Goal: Task Accomplishment & Management: Use online tool/utility

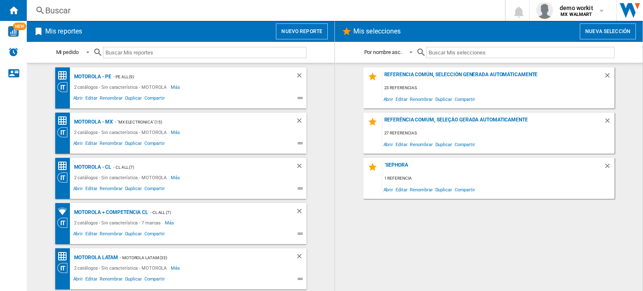
click at [317, 35] on button "Nuevo reporte" at bounding box center [302, 31] width 52 height 16
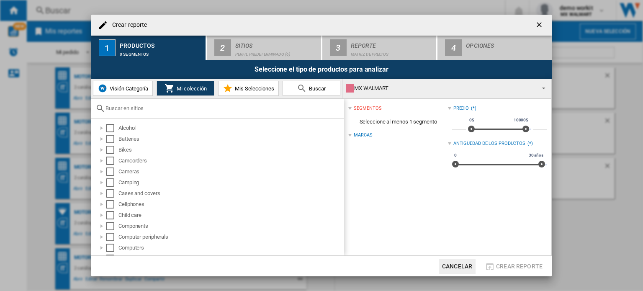
click at [151, 108] on input "text" at bounding box center [223, 108] width 234 height 6
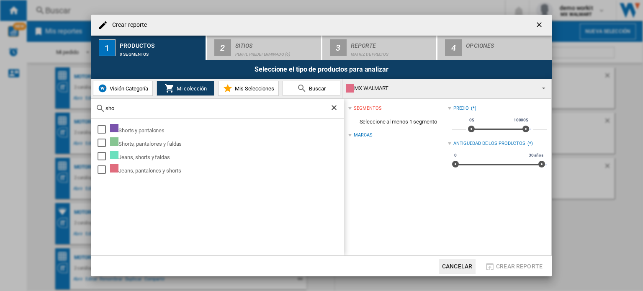
click at [440, 81] on md-select-value "MX WALMART" at bounding box center [447, 89] width 209 height 20
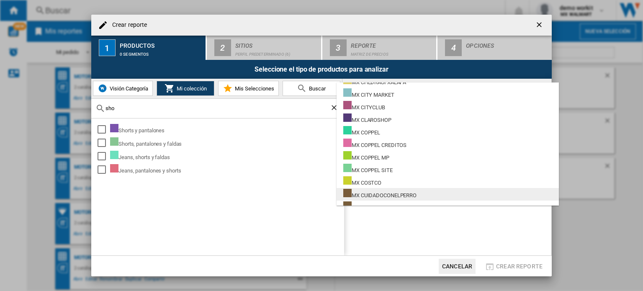
scroll to position [5230, 0]
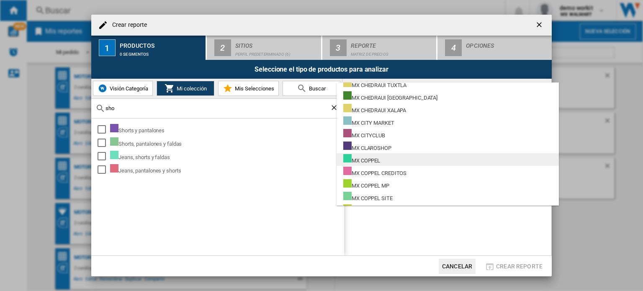
click at [376, 160] on div "MX COPPEL" at bounding box center [361, 159] width 37 height 10
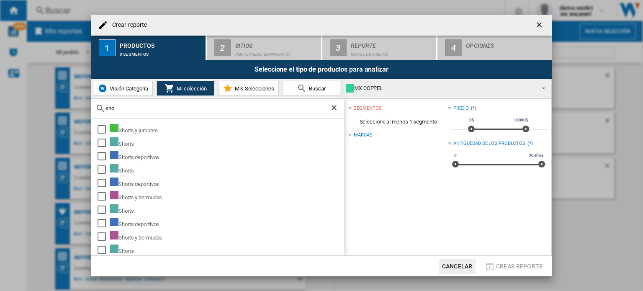
click at [125, 108] on input "sho" at bounding box center [218, 108] width 224 height 6
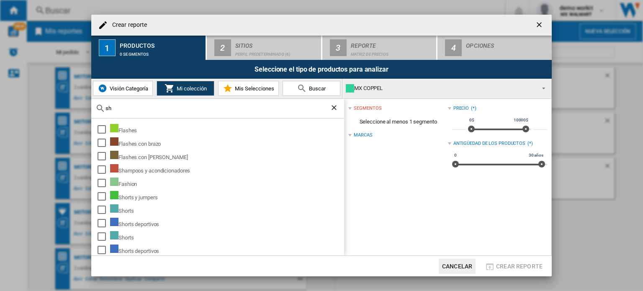
type input "s"
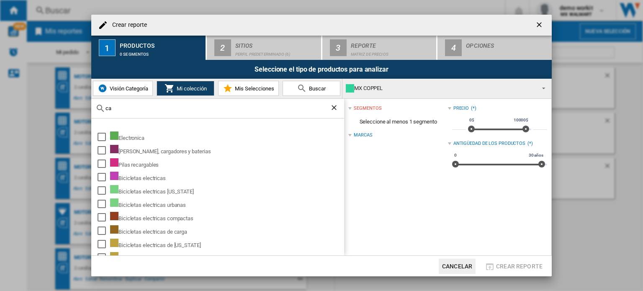
type input "c"
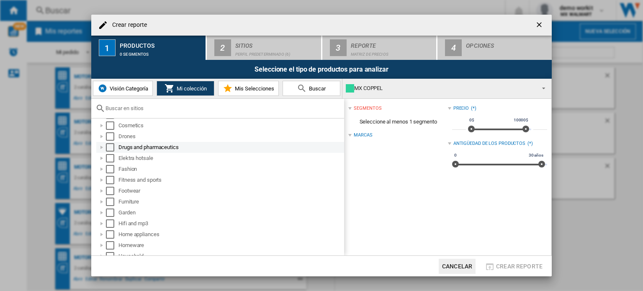
scroll to position [209, 0]
click at [101, 145] on div at bounding box center [102, 147] width 8 height 8
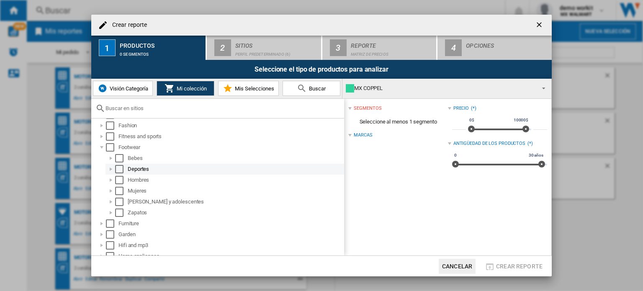
click at [110, 167] on div at bounding box center [111, 169] width 8 height 8
click at [118, 170] on div "Select" at bounding box center [119, 169] width 8 height 8
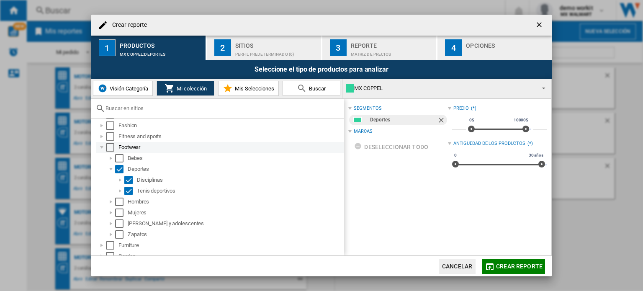
click at [113, 149] on div "Select" at bounding box center [110, 147] width 8 height 8
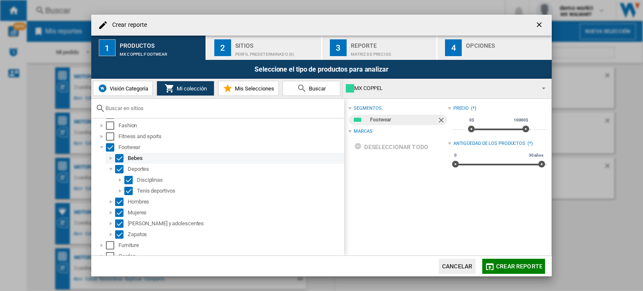
click at [119, 155] on div "Select" at bounding box center [119, 158] width 8 height 8
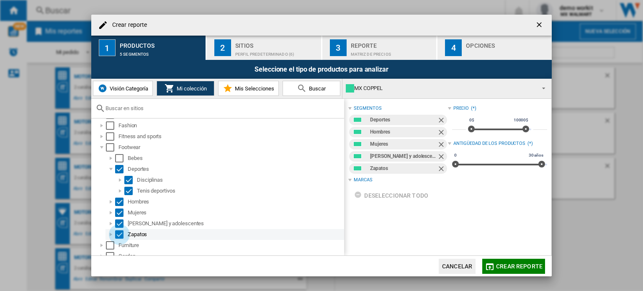
click at [120, 231] on div "Select" at bounding box center [119, 234] width 8 height 8
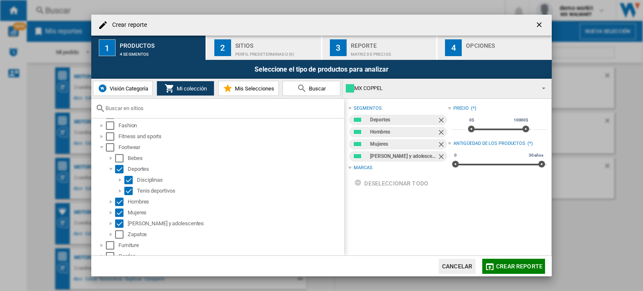
click at [258, 46] on div "Sitios" at bounding box center [276, 43] width 82 height 9
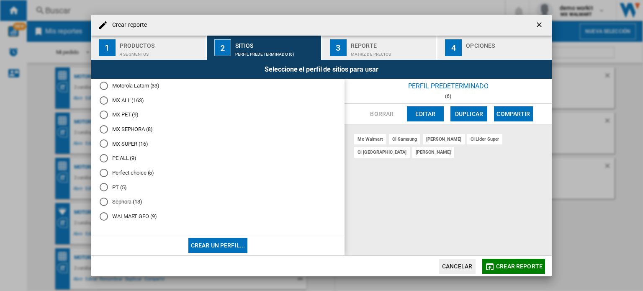
scroll to position [270, 0]
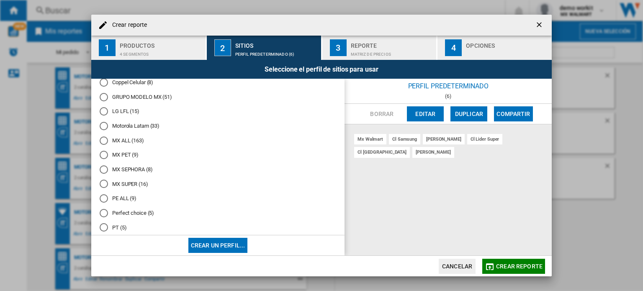
click at [125, 143] on md-radio-button "MX ALL (163)" at bounding box center [218, 141] width 237 height 8
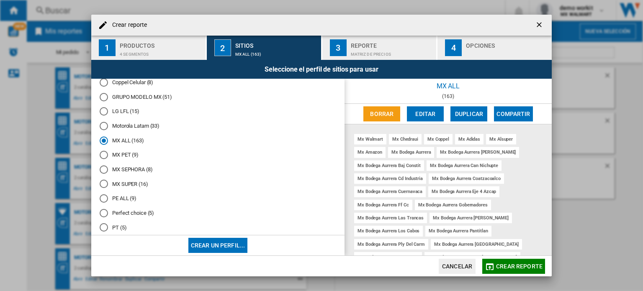
click at [494, 274] on md-dialog-actions "Cancelar Crear reporte" at bounding box center [321, 265] width 461 height 21
click at [491, 270] on md-icon "button" at bounding box center [490, 267] width 10 height 10
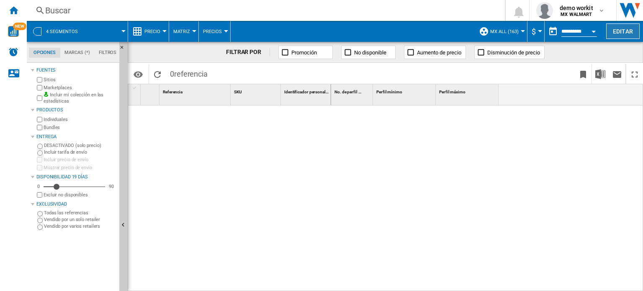
click at [622, 31] on button "Editar" at bounding box center [622, 30] width 33 height 15
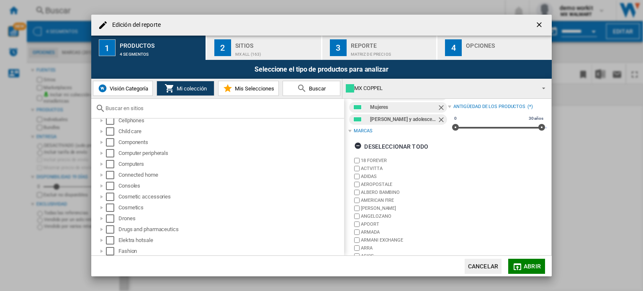
scroll to position [75, 0]
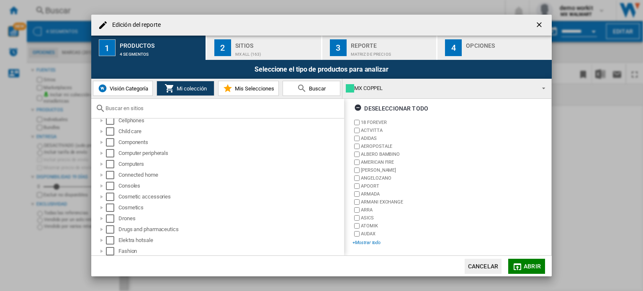
click at [363, 243] on div "+Mostrar todo" at bounding box center [400, 243] width 95 height 6
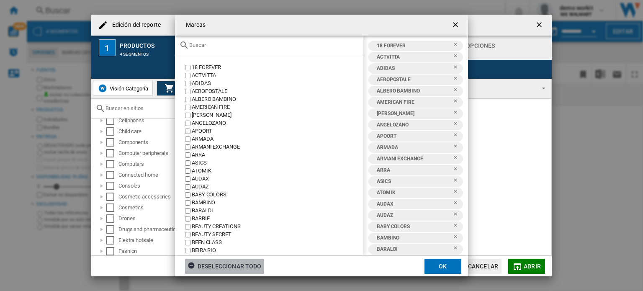
click at [206, 269] on div "Deseleccionar todo" at bounding box center [225, 266] width 74 height 15
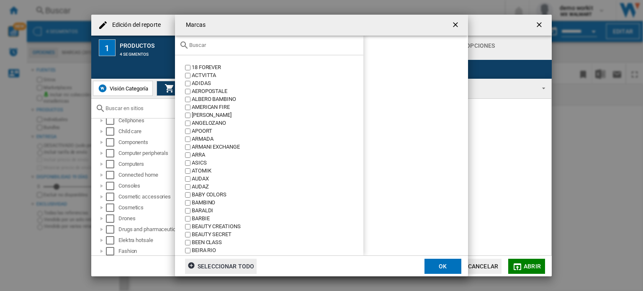
click at [229, 48] on div at bounding box center [269, 46] width 188 height 20
click at [202, 45] on input "text" at bounding box center [274, 45] width 170 height 6
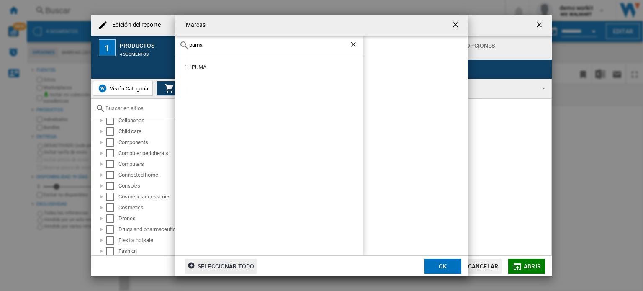
type input "puma"
click at [184, 70] on label "PUMA" at bounding box center [273, 68] width 180 height 8
click at [442, 266] on button "OK" at bounding box center [443, 266] width 37 height 15
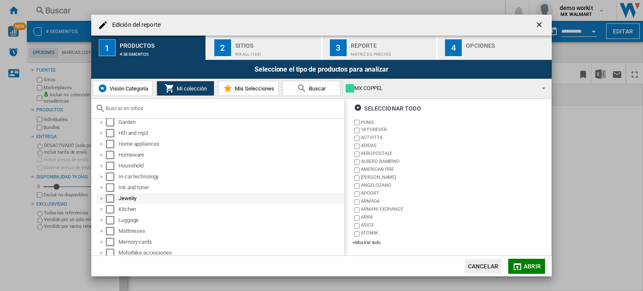
scroll to position [214, 0]
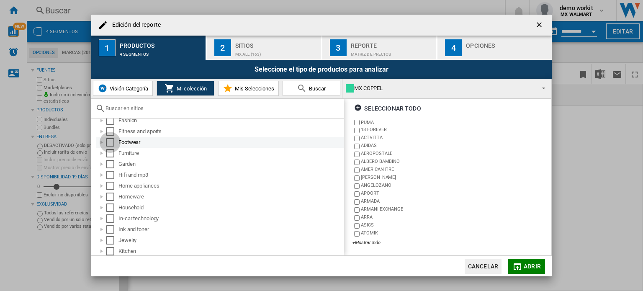
click at [113, 141] on div "Select" at bounding box center [110, 142] width 8 height 8
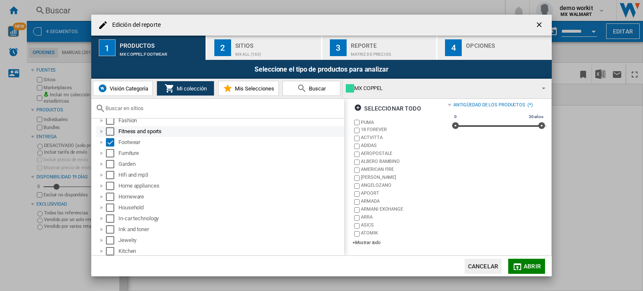
click at [111, 129] on div "Select" at bounding box center [110, 131] width 8 height 8
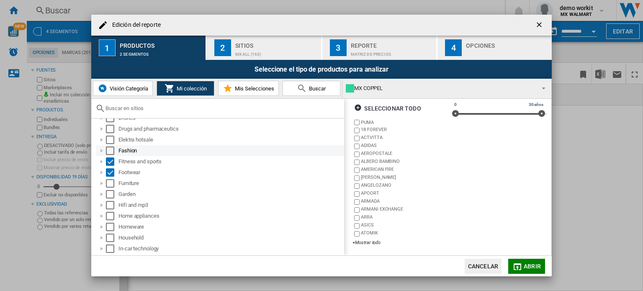
scroll to position [173, 0]
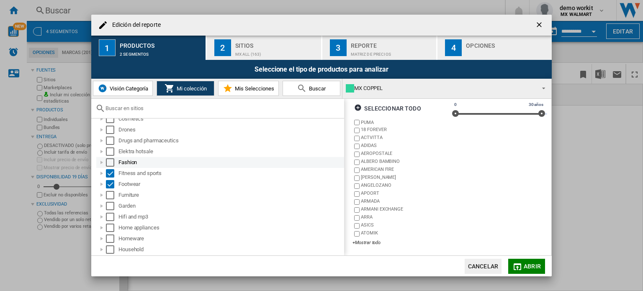
click at [109, 165] on div "Select" at bounding box center [110, 162] width 8 height 8
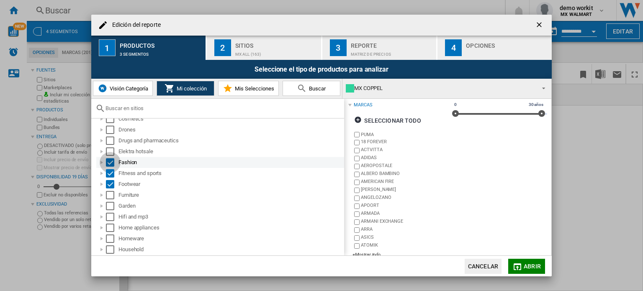
scroll to position [63, 0]
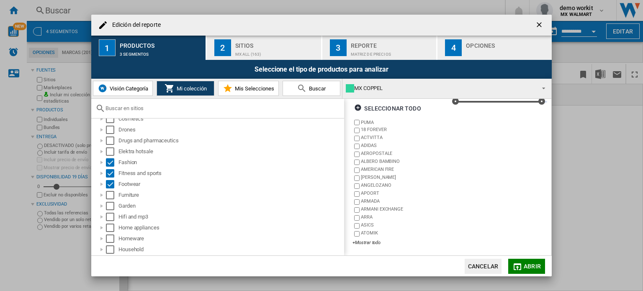
click at [528, 268] on span "Abrir" at bounding box center [532, 266] width 17 height 7
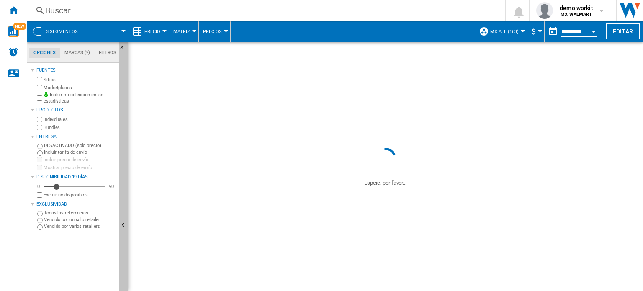
click at [124, 222] on ng-md-icon "Ocultar" at bounding box center [124, 226] width 10 height 10
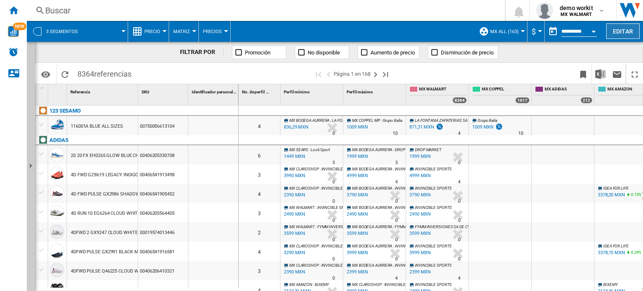
click at [631, 26] on button "Editar" at bounding box center [622, 30] width 33 height 15
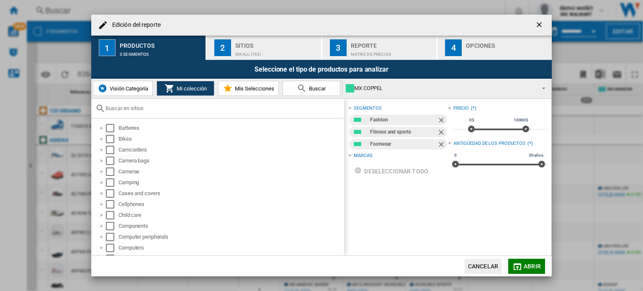
click at [439, 119] on ng-md-icon "Quitar" at bounding box center [442, 121] width 10 height 10
click at [440, 131] on ng-md-icon "Quitar" at bounding box center [442, 133] width 10 height 10
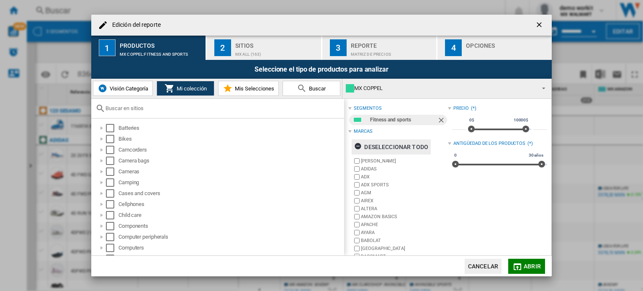
click at [395, 149] on div "Deseleccionar todo" at bounding box center [391, 146] width 74 height 15
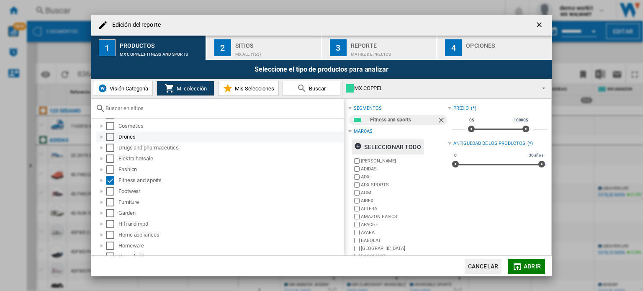
scroll to position [167, 0]
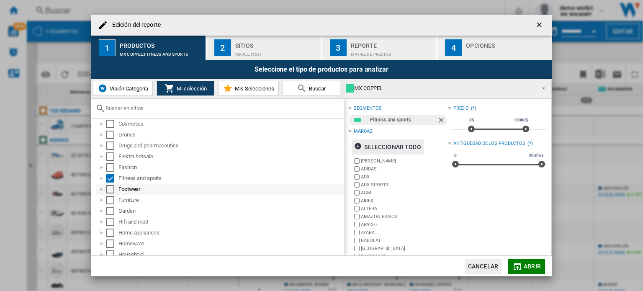
click at [111, 189] on div "Select" at bounding box center [110, 189] width 8 height 8
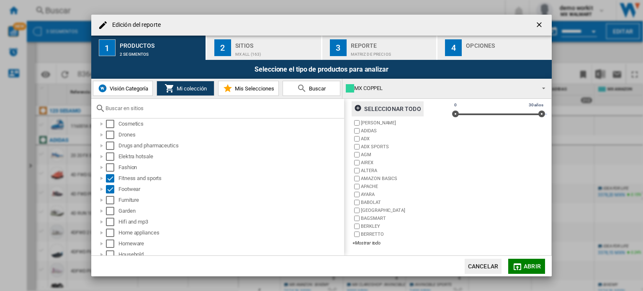
scroll to position [51, 0]
click at [377, 244] on div "+Mostrar todo" at bounding box center [400, 243] width 95 height 6
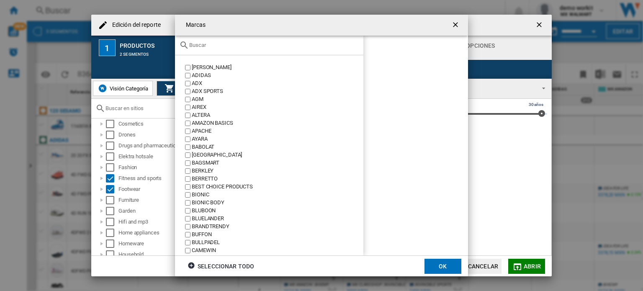
click at [233, 49] on div "Marcas ABU ..." at bounding box center [269, 46] width 188 height 20
click at [228, 47] on input "Marcas ABU ..." at bounding box center [274, 45] width 170 height 6
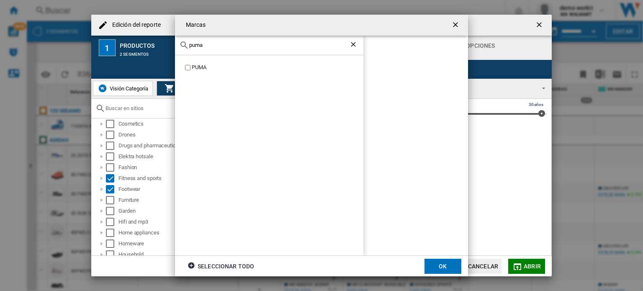
click at [184, 69] on label "PUMA" at bounding box center [273, 68] width 180 height 8
click at [206, 44] on input "puma" at bounding box center [269, 45] width 160 height 6
click at [214, 44] on input "nike" at bounding box center [269, 45] width 160 height 6
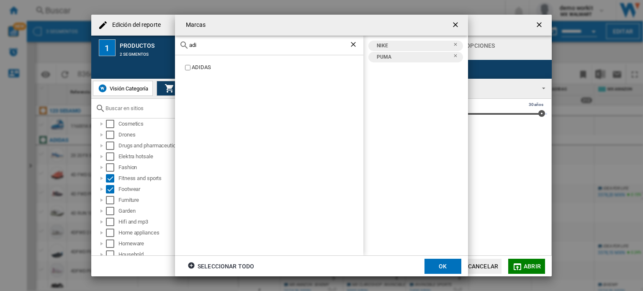
click at [191, 67] on label "ADIDAS" at bounding box center [273, 68] width 180 height 8
click at [206, 43] on input "adi" at bounding box center [269, 45] width 160 height 6
type input "under"
click at [188, 64] on label "UNDER ARMOUR" at bounding box center [273, 68] width 180 height 8
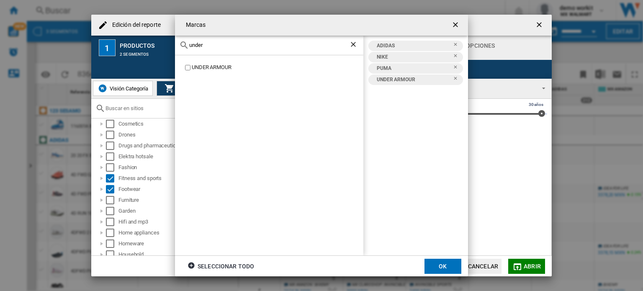
click at [219, 44] on input "under" at bounding box center [269, 45] width 160 height 6
click at [447, 262] on button "OK" at bounding box center [443, 266] width 37 height 15
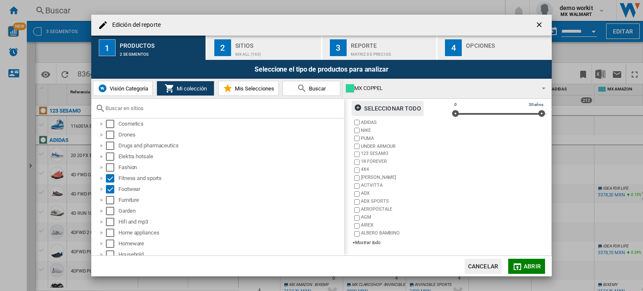
click at [528, 264] on span "Abrir" at bounding box center [532, 266] width 17 height 7
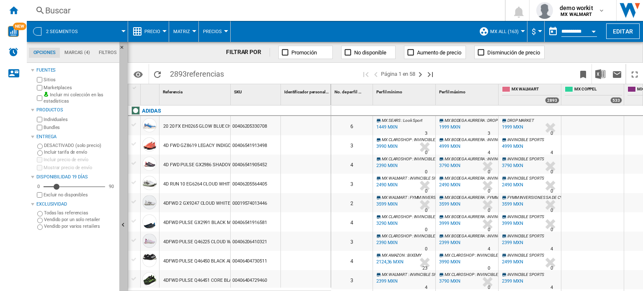
click at [124, 226] on ng-md-icon "Ocultar" at bounding box center [124, 226] width 10 height 10
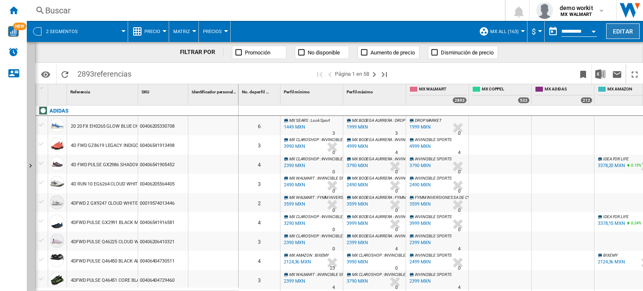
click at [623, 28] on button "Editar" at bounding box center [622, 30] width 33 height 15
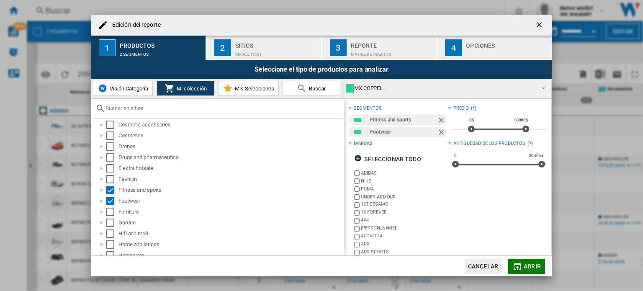
scroll to position [209, 0]
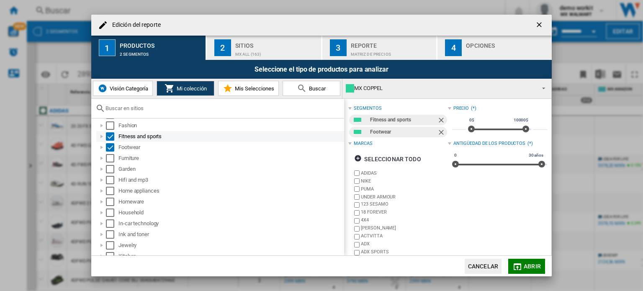
click at [102, 135] on div "Edición del ..." at bounding box center [102, 136] width 8 height 8
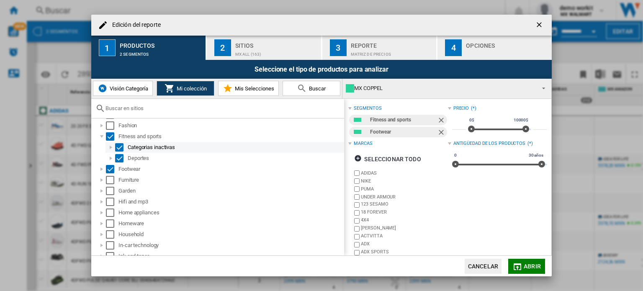
click at [111, 148] on div "Edición del ..." at bounding box center [111, 147] width 8 height 8
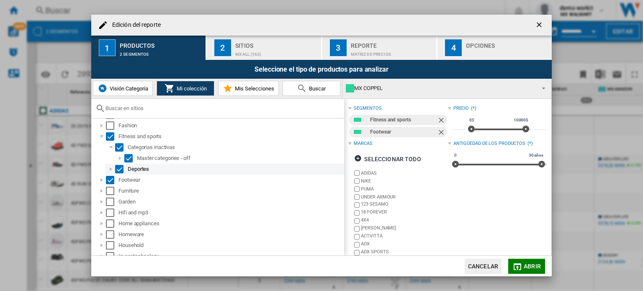
click at [113, 166] on div "Edición del ..." at bounding box center [111, 169] width 8 height 8
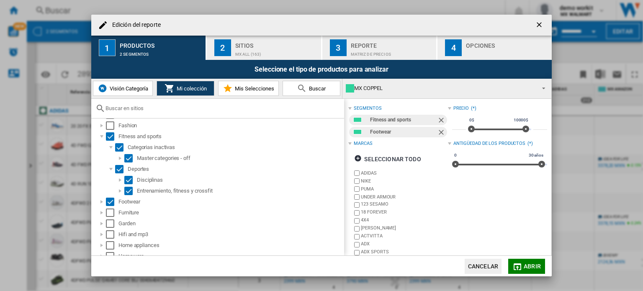
click at [250, 52] on div "MX ALL (163)" at bounding box center [276, 52] width 82 height 9
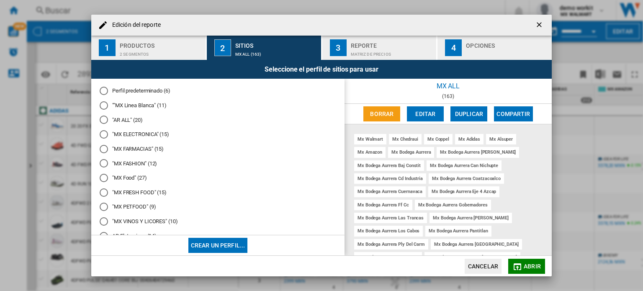
click at [538, 26] on ng-md-icon "getI18NText('BUTTONS.CLOSE_DIALOG')" at bounding box center [540, 26] width 10 height 10
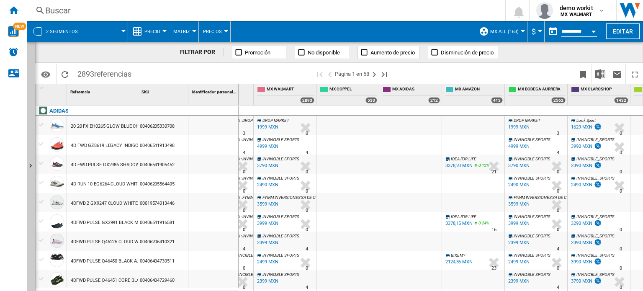
scroll to position [0, 176]
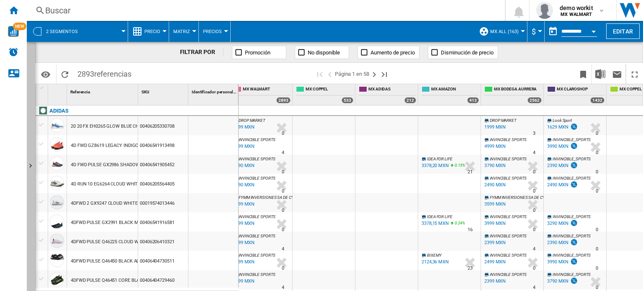
click at [30, 151] on button "Mostrar" at bounding box center [31, 166] width 8 height 249
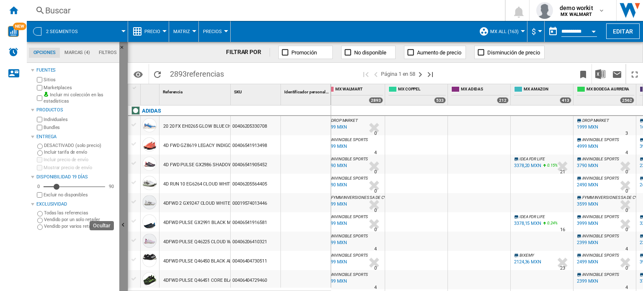
click at [122, 113] on button "Ocultar" at bounding box center [123, 225] width 8 height 367
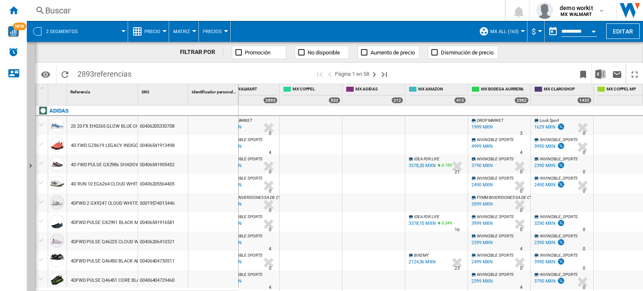
scroll to position [0, 189]
click at [160, 34] on button "Precio" at bounding box center [154, 31] width 20 height 21
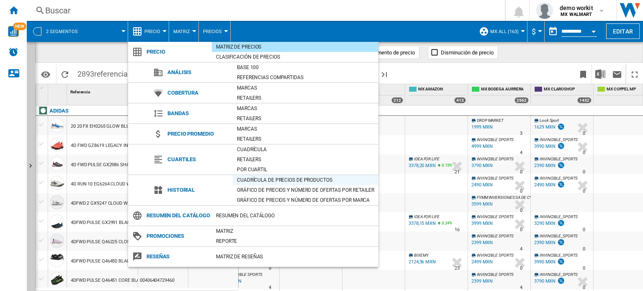
click at [264, 176] on div "Cuadrícula de precios de productos" at bounding box center [306, 180] width 146 height 8
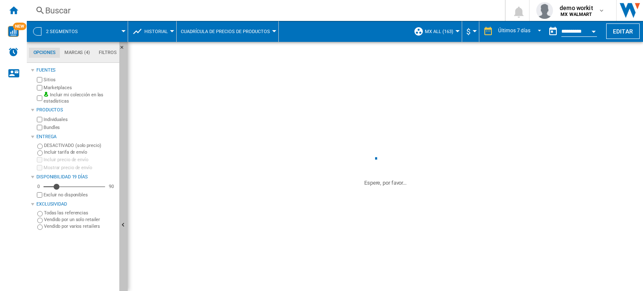
click at [125, 223] on ng-md-icon "Ocultar" at bounding box center [124, 226] width 10 height 10
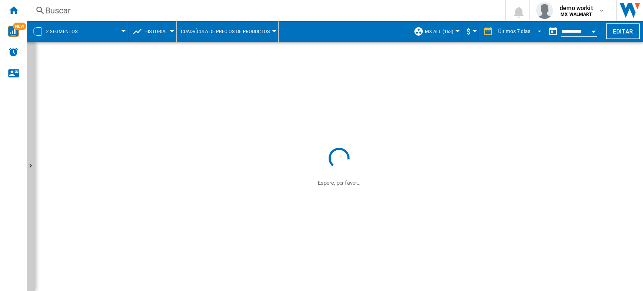
click at [532, 30] on span "REPORTS.WIZARD.STEPS.REPORT.STEPS.REPORT_OPTIONS.PERIOD: Últimos 7 días" at bounding box center [537, 31] width 10 height 8
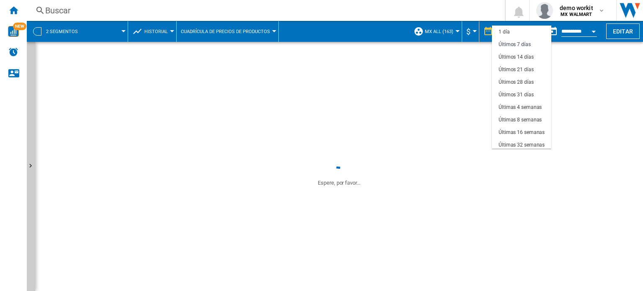
click at [575, 49] on md-backdrop at bounding box center [321, 145] width 643 height 291
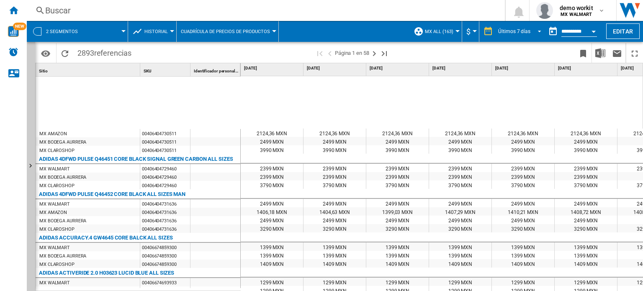
scroll to position [325, 0]
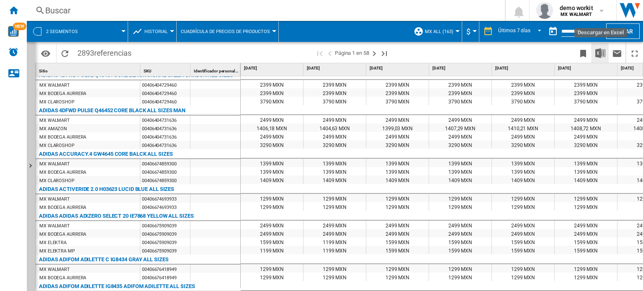
click at [600, 57] on img "Descargar en Excel" at bounding box center [600, 53] width 10 height 10
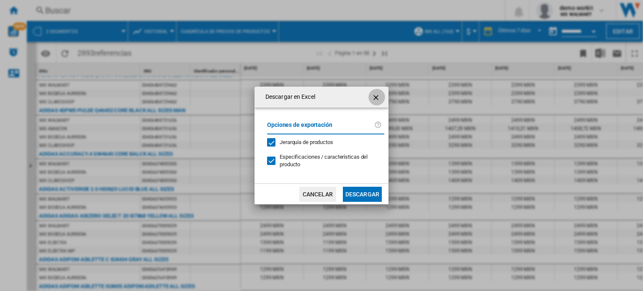
click at [377, 99] on ng-md-icon "getI18NText('BUTTONS.CLOSE_DIALOG')" at bounding box center [377, 98] width 10 height 10
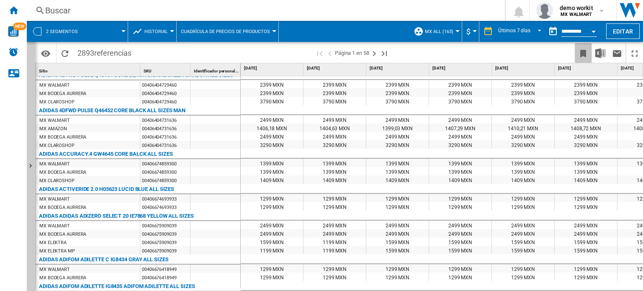
click at [580, 55] on ng-md-icon "Marcar este reporte" at bounding box center [583, 54] width 10 height 10
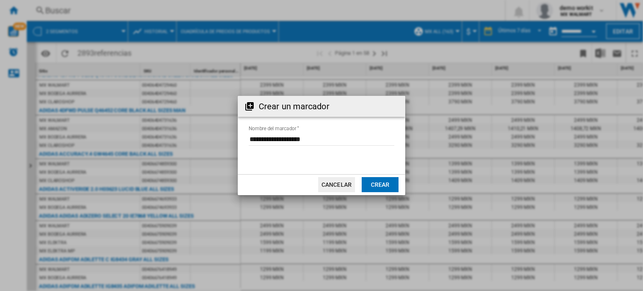
click at [345, 187] on button "Cancelar" at bounding box center [336, 184] width 37 height 15
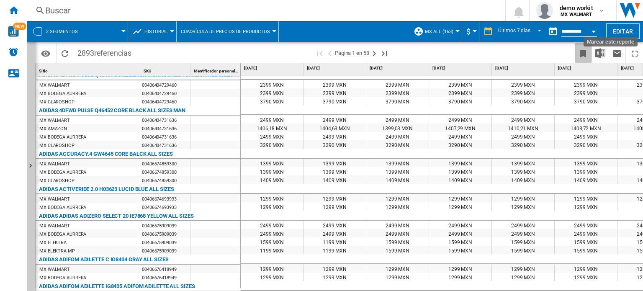
click at [580, 49] on ng-md-icon "Marcar este reporte" at bounding box center [583, 54] width 10 height 10
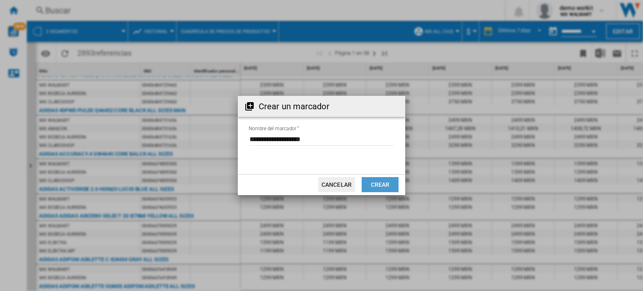
click at [382, 186] on button "Crear" at bounding box center [380, 184] width 37 height 15
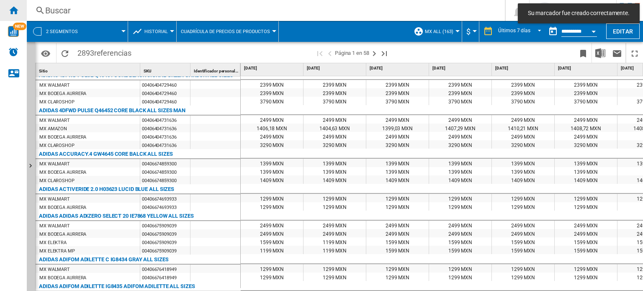
click at [17, 12] on ng-md-icon "Inicio" at bounding box center [13, 10] width 10 height 10
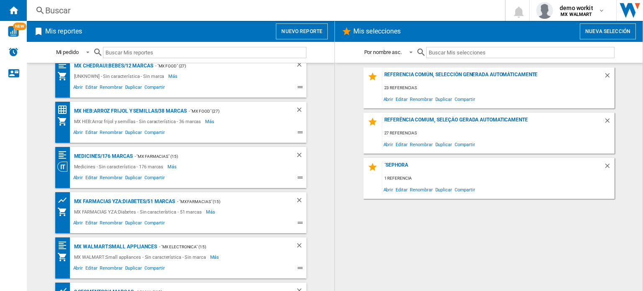
scroll to position [541, 0]
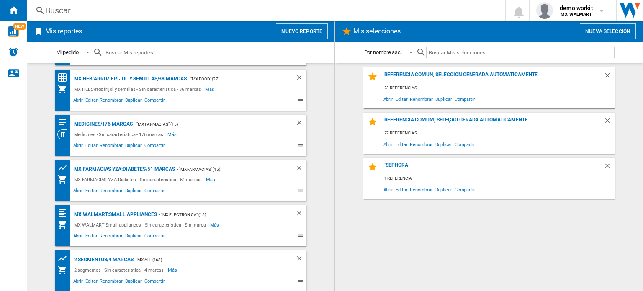
click at [149, 283] on span "Compartir" at bounding box center [154, 282] width 23 height 10
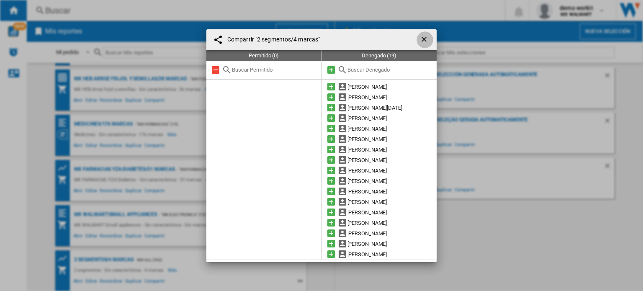
click at [421, 38] on ng-md-icon "getI18NText('BUTTONS.CLOSE_DIALOG')" at bounding box center [425, 40] width 10 height 10
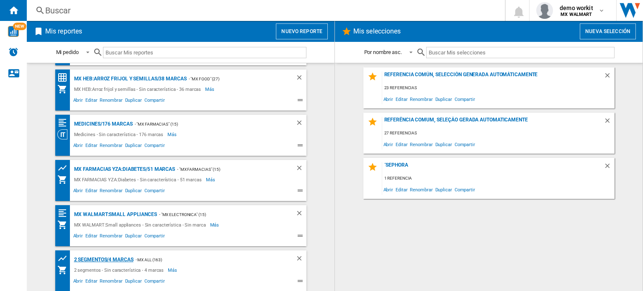
click at [90, 256] on div "2 segmentos/4 marcas" at bounding box center [103, 260] width 62 height 10
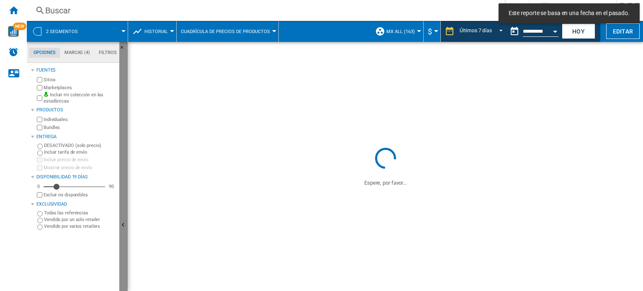
click at [121, 173] on button "Ocultar" at bounding box center [123, 225] width 8 height 367
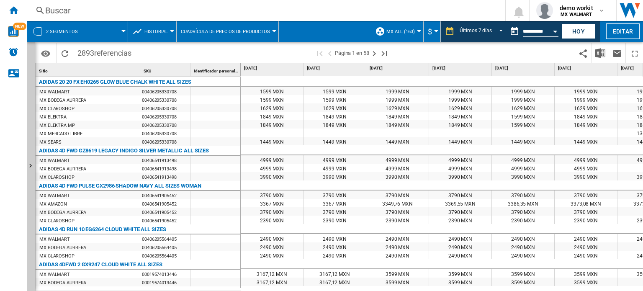
click at [168, 29] on button "Historial" at bounding box center [158, 31] width 28 height 21
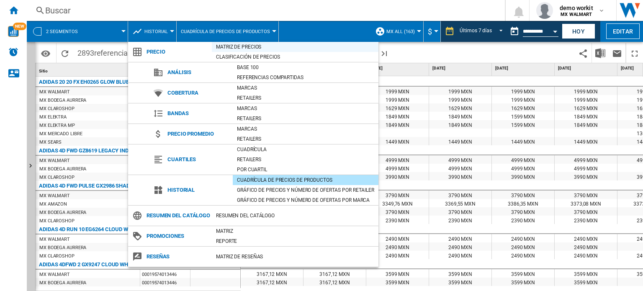
click at [245, 46] on div "Matriz de precios" at bounding box center [295, 47] width 167 height 8
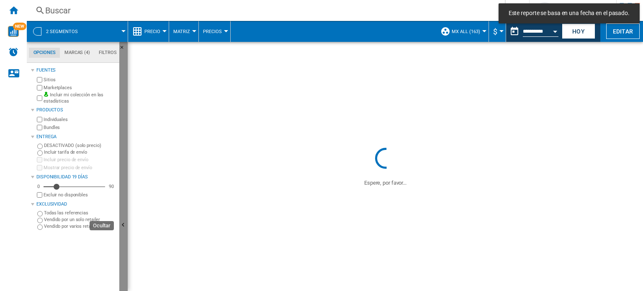
click at [124, 203] on button "Ocultar" at bounding box center [123, 225] width 8 height 367
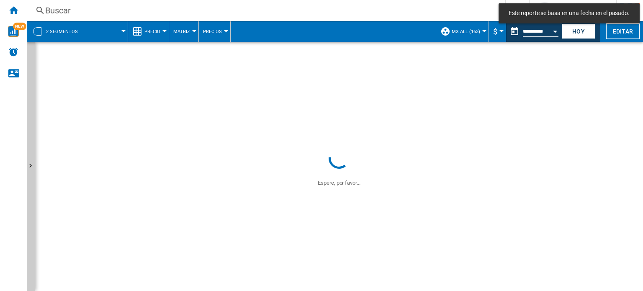
click at [500, 32] on div "Currency" at bounding box center [502, 31] width 4 height 2
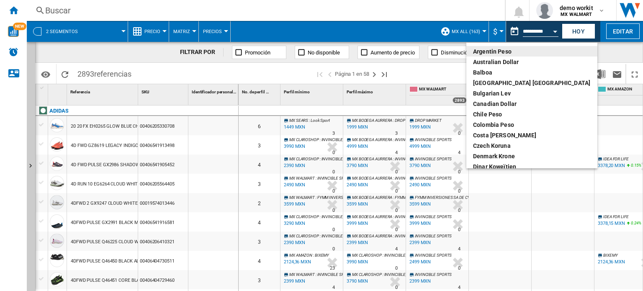
click at [370, 34] on md-backdrop at bounding box center [321, 145] width 643 height 291
click at [482, 31] on div at bounding box center [484, 31] width 4 height 2
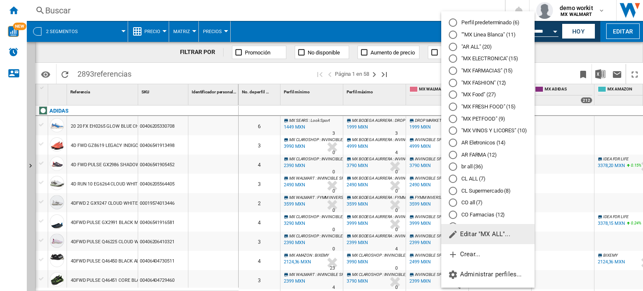
click at [553, 58] on md-backdrop at bounding box center [321, 145] width 643 height 291
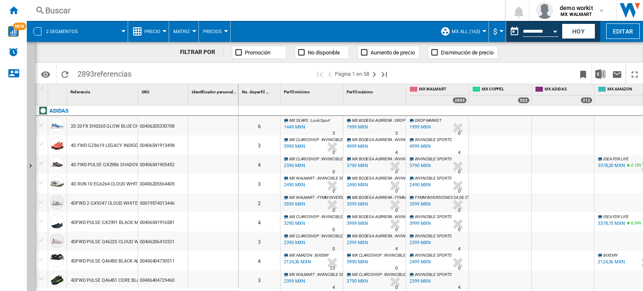
click at [162, 32] on button "Precio" at bounding box center [154, 31] width 20 height 21
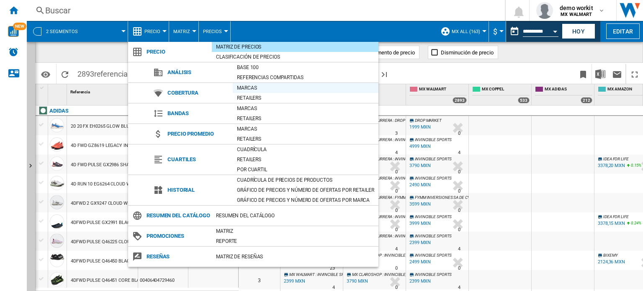
click at [254, 91] on div "Marcas" at bounding box center [306, 88] width 146 height 8
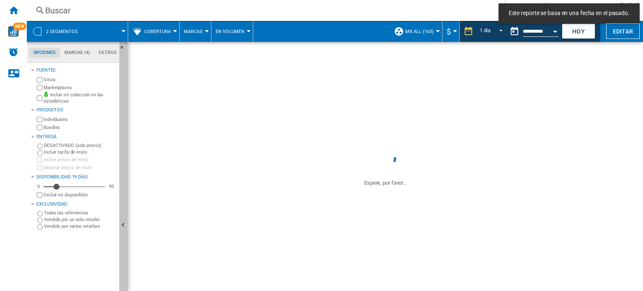
click at [122, 222] on ng-md-icon "Ocultar" at bounding box center [124, 226] width 10 height 10
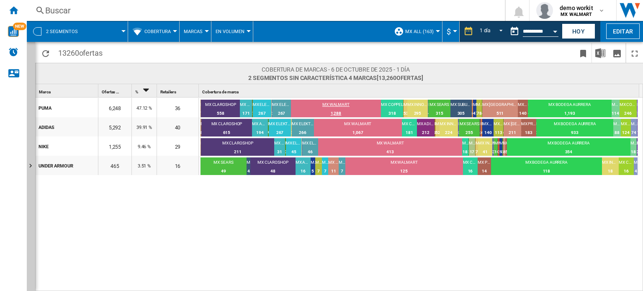
click at [336, 102] on div "MX WALMART" at bounding box center [336, 106] width 90 height 8
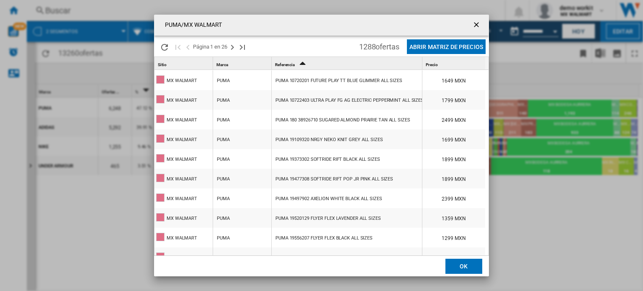
scroll to position [84, 0]
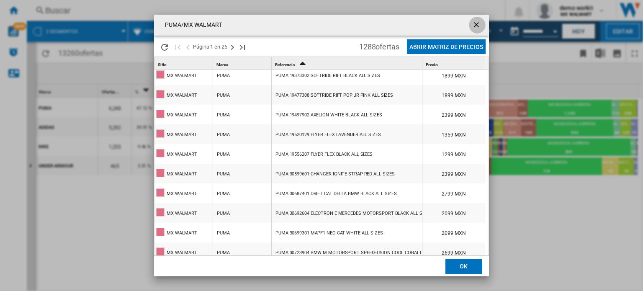
click at [478, 26] on ng-md-icon "getI18NText('BUTTONS.CLOSE_DIALOG')" at bounding box center [477, 26] width 10 height 10
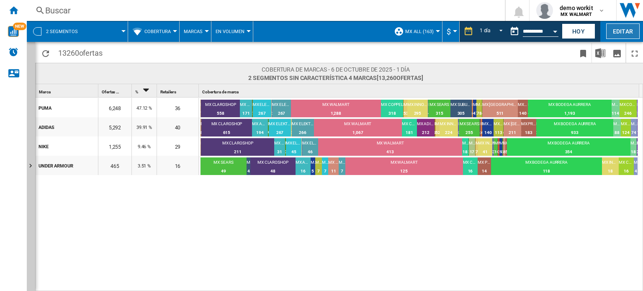
click at [627, 30] on button "Editar" at bounding box center [622, 30] width 33 height 15
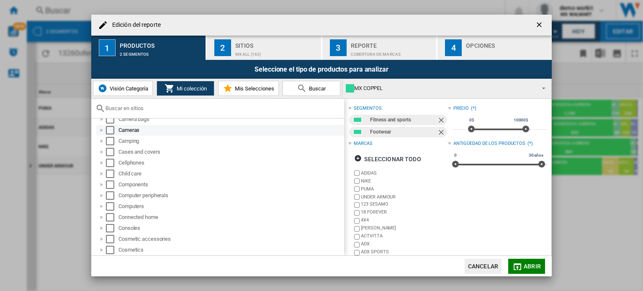
scroll to position [167, 0]
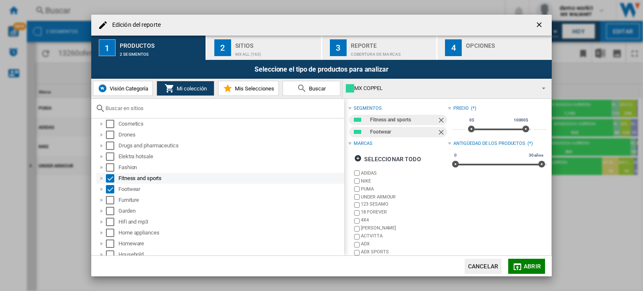
click at [100, 179] on div "Edición del ..." at bounding box center [102, 178] width 8 height 8
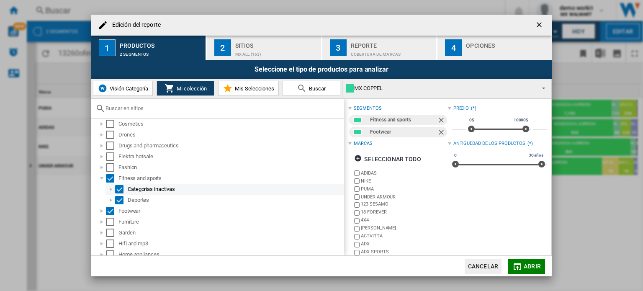
click at [111, 188] on div "Edición del ..." at bounding box center [111, 189] width 8 height 8
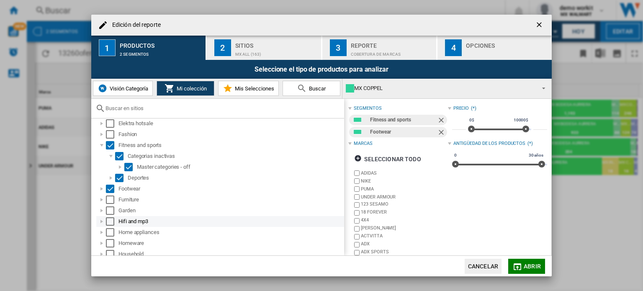
scroll to position [209, 0]
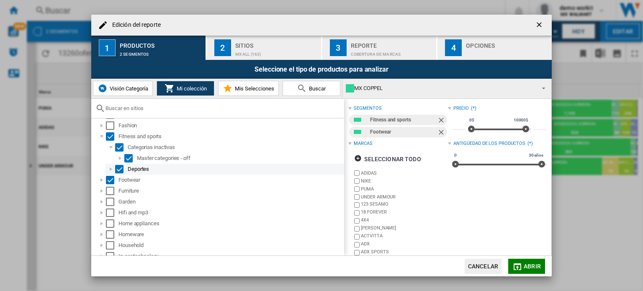
click at [110, 169] on div "Edición del ..." at bounding box center [111, 169] width 8 height 8
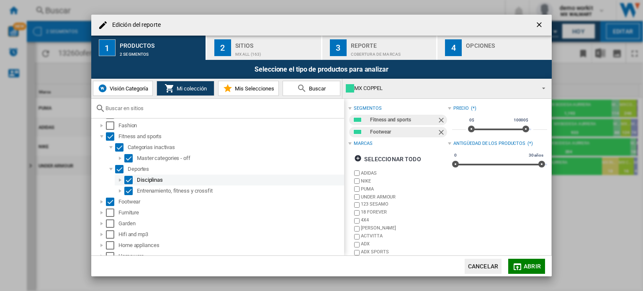
click at [121, 183] on div "Edición del ..." at bounding box center [120, 180] width 8 height 8
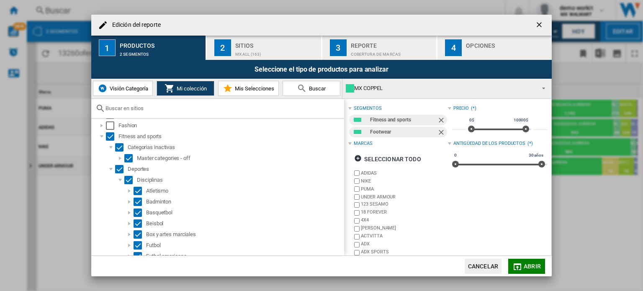
click at [538, 22] on ng-md-icon "getI18NText('BUTTONS.CLOSE_DIALOG')" at bounding box center [540, 26] width 10 height 10
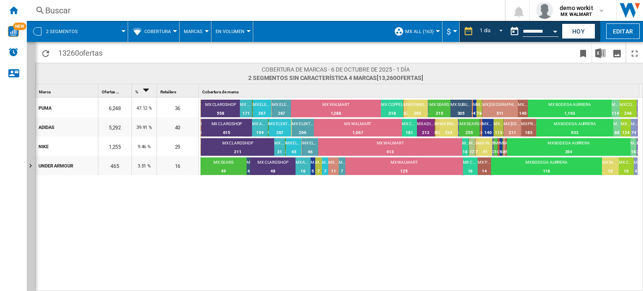
click at [290, 183] on div "PUMA 6,248 47.12 % 36 MX WALMART SATELITE 7 0.11% MX CLAROSHOP 558 8.93% MX AMA…" at bounding box center [340, 195] width 608 height 194
click at [617, 31] on button "Editar" at bounding box center [622, 30] width 33 height 15
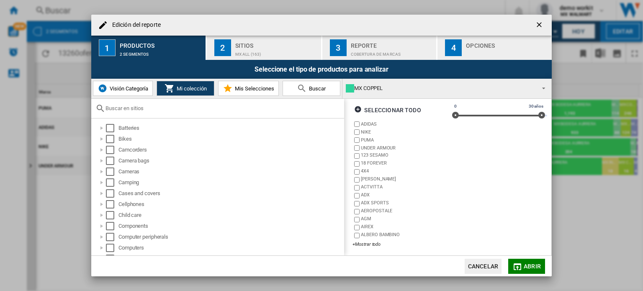
scroll to position [51, 0]
click at [370, 245] on div "+Mostrar todo" at bounding box center [400, 243] width 95 height 6
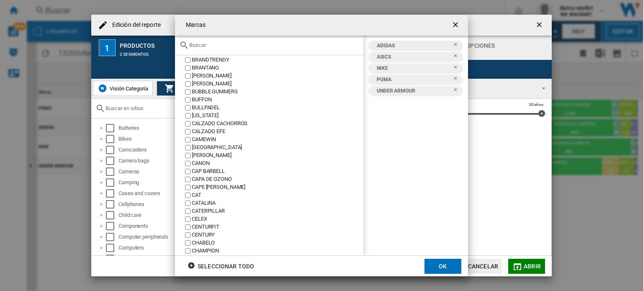
scroll to position [461, 0]
